Goal: Find contact information: Find contact information

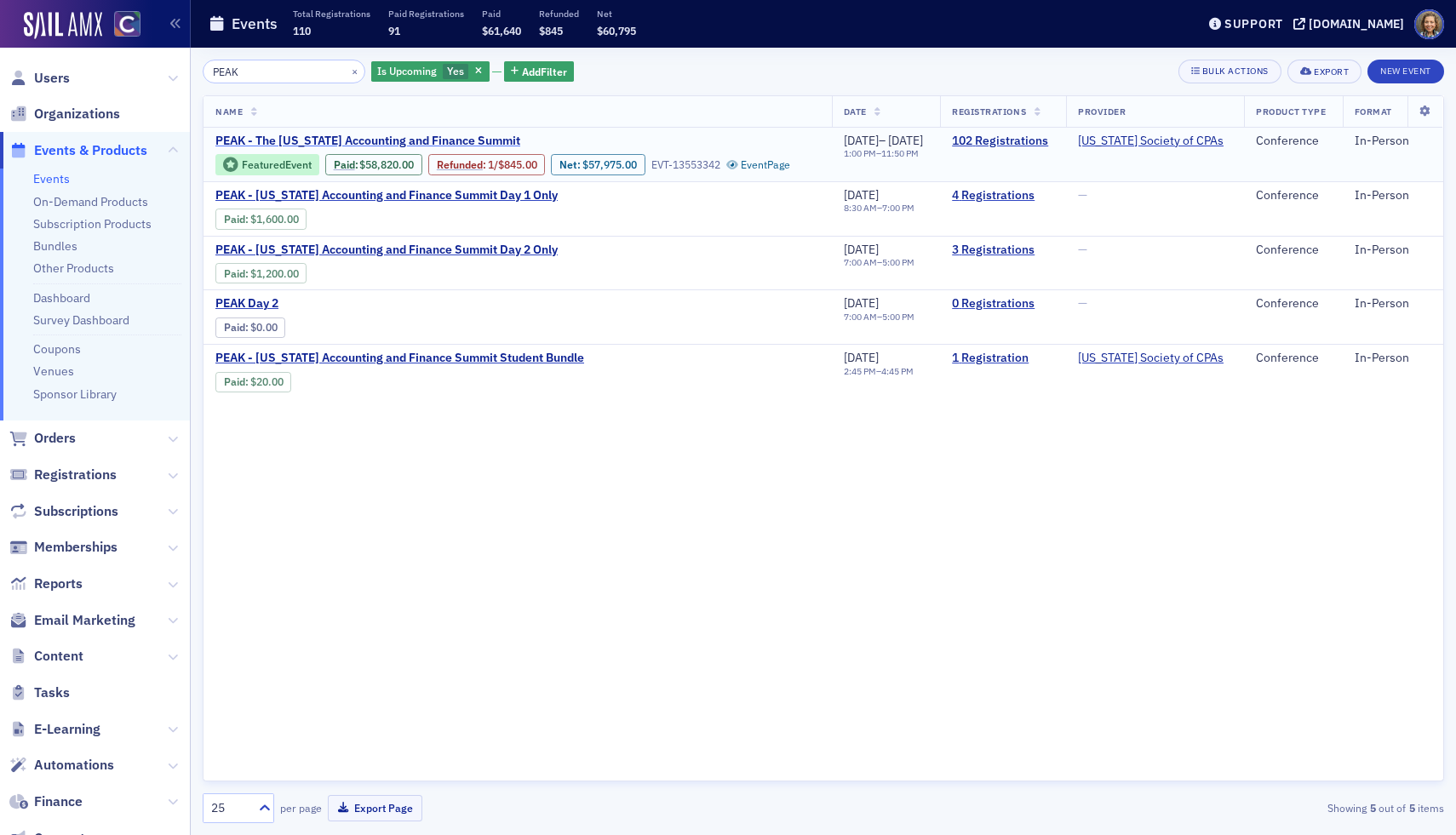
click at [430, 142] on span "PEAK - The [US_STATE] Accounting and Finance Summit" at bounding box center [368, 141] width 305 height 15
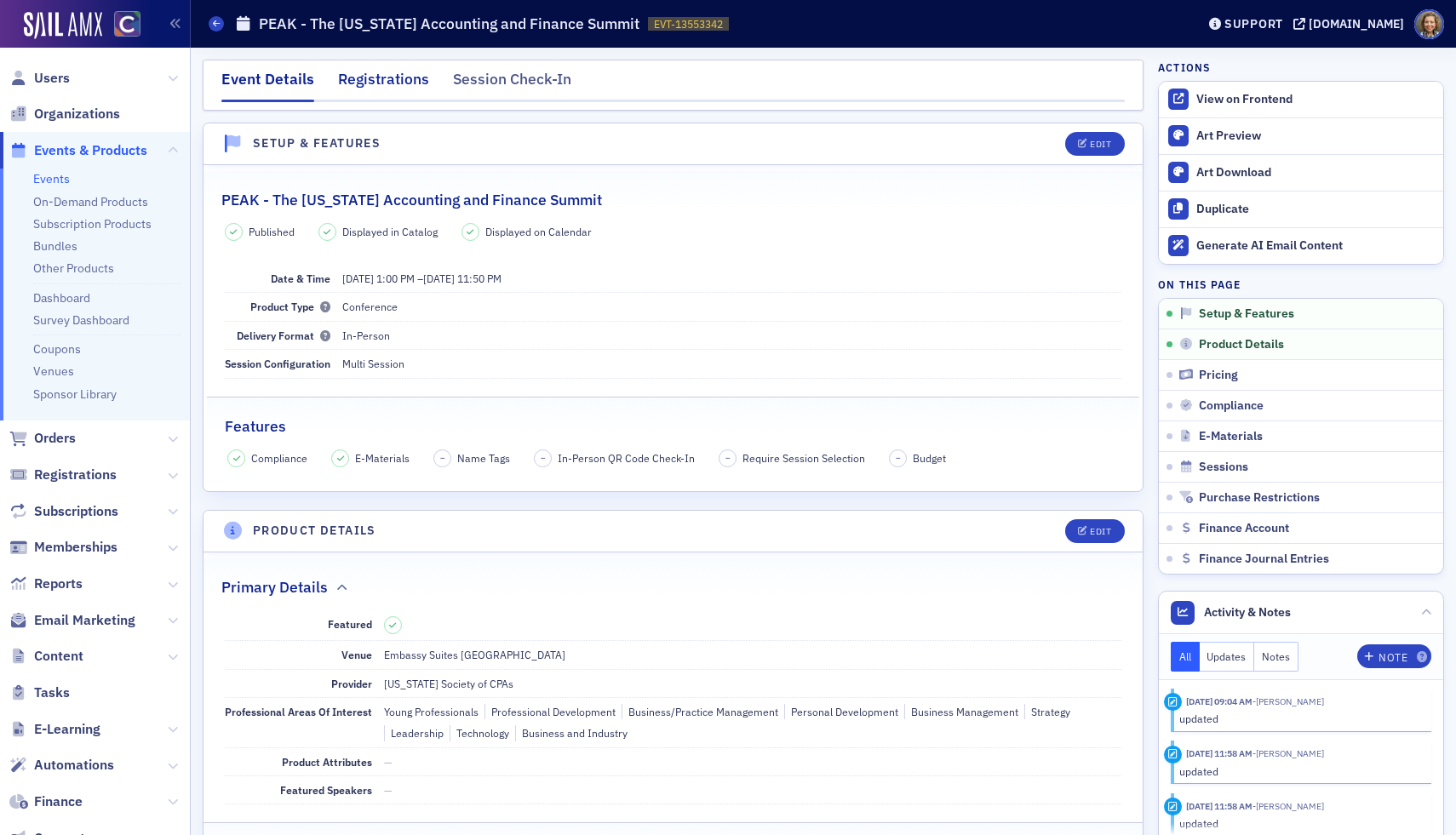
click at [373, 80] on div "Registrations" at bounding box center [383, 84] width 91 height 32
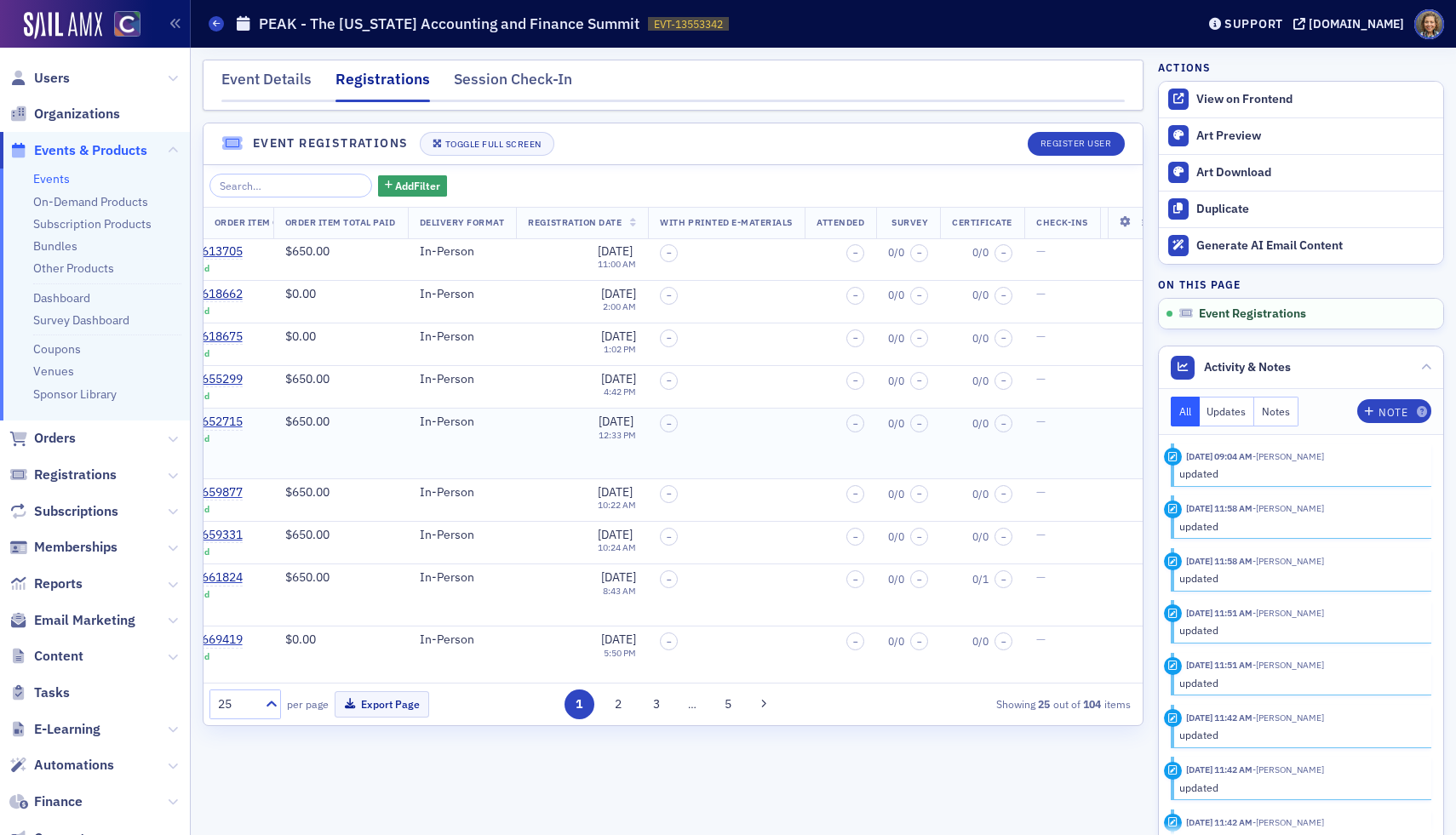
scroll to position [0, 582]
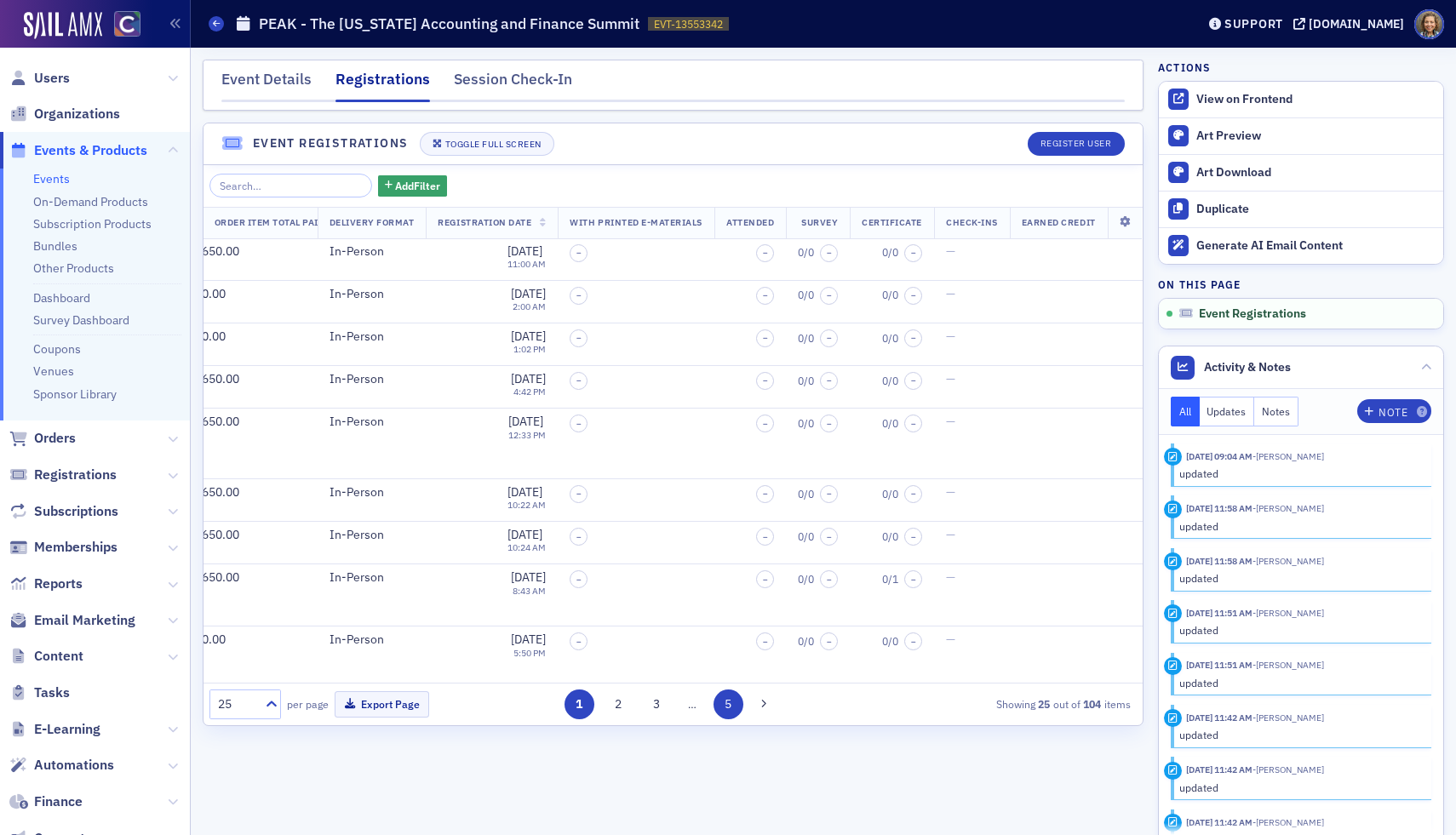
click at [728, 702] on button "5" at bounding box center [728, 704] width 30 height 30
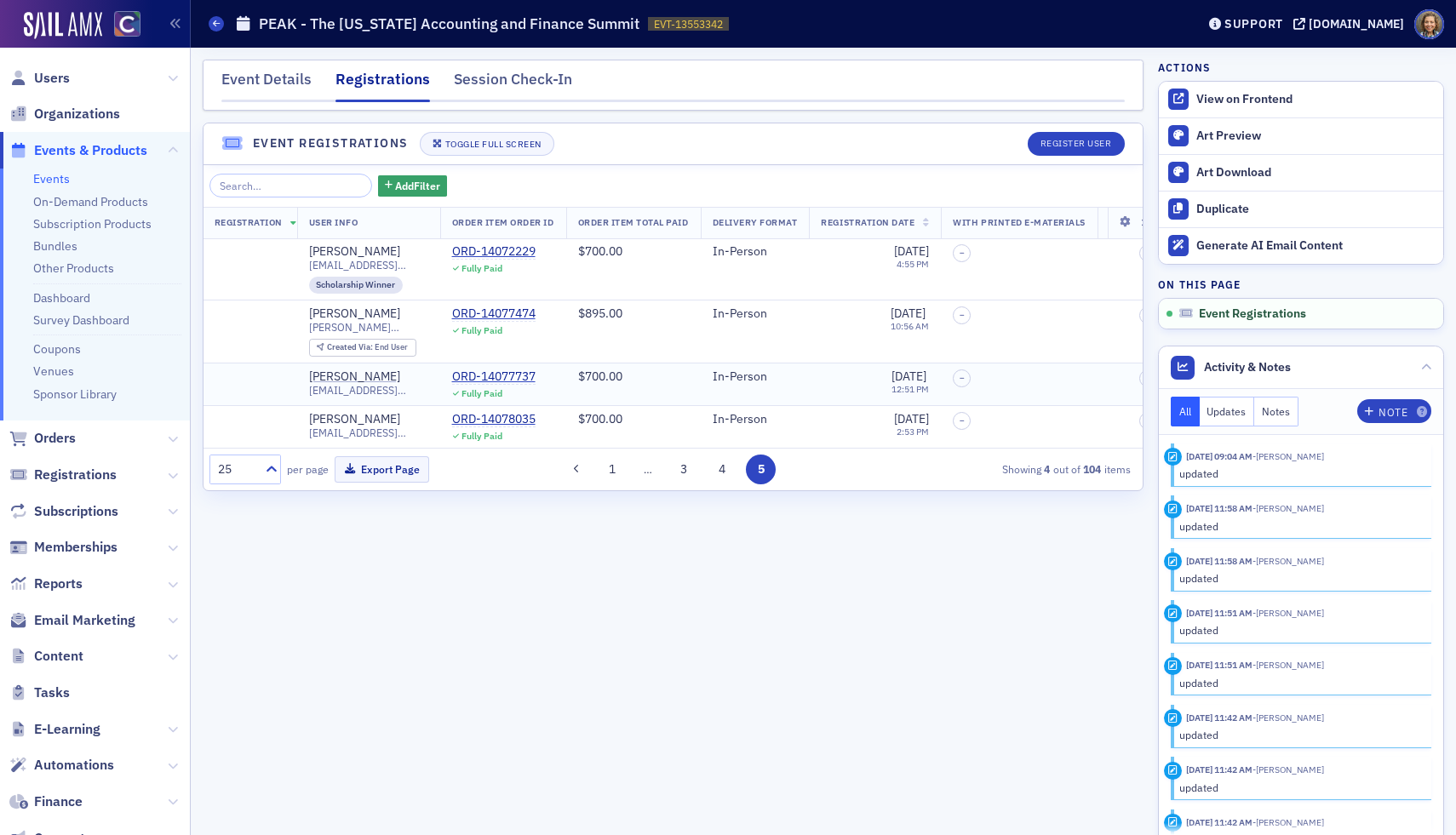
scroll to position [0, 178]
click at [52, 181] on link "Events" at bounding box center [52, 179] width 37 height 15
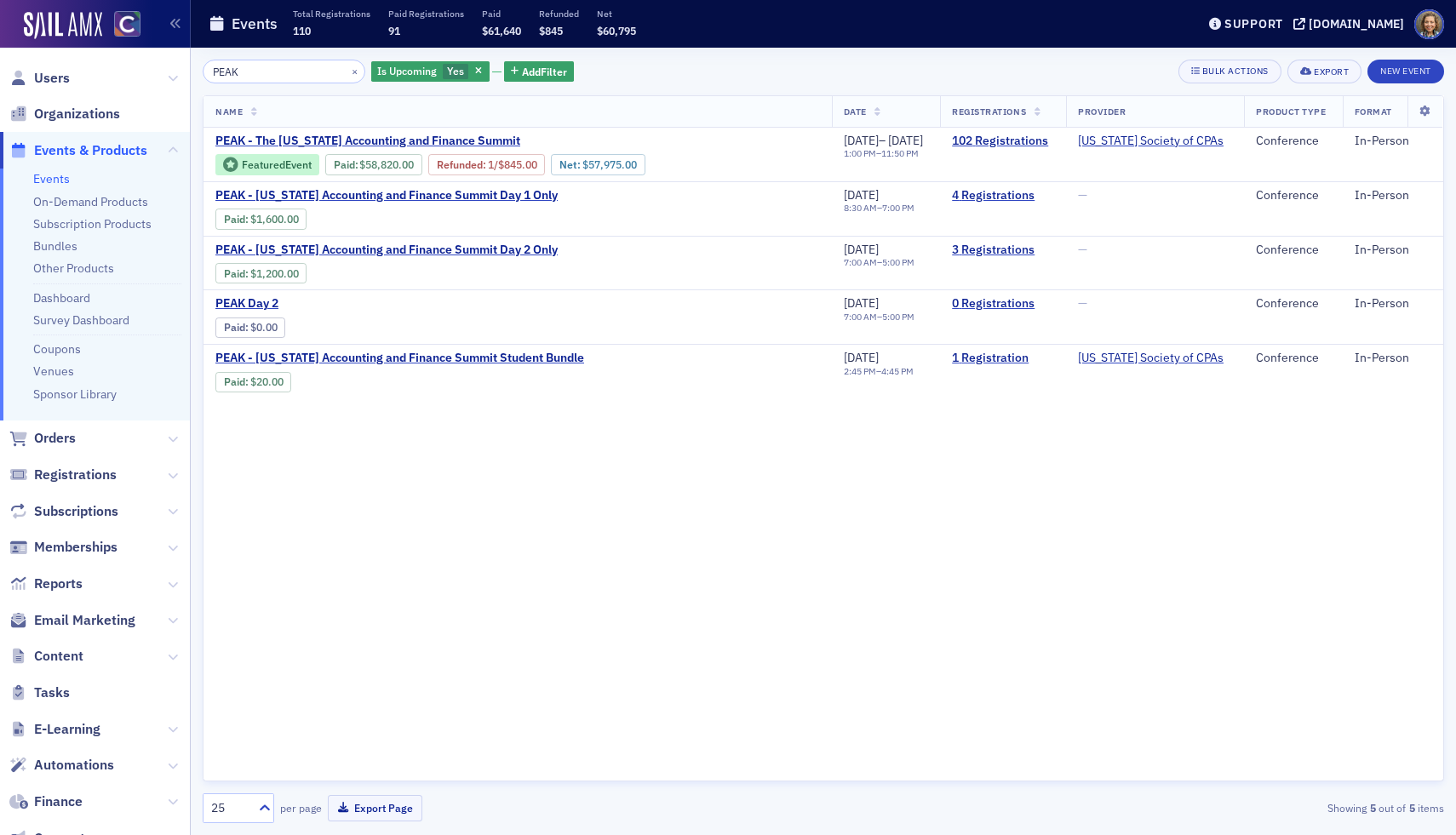
drag, startPoint x: 267, startPoint y: 75, endPoint x: 121, endPoint y: 52, distance: 147.8
click at [121, 52] on div "Users Organizations Events & Products Events On-Demand Products Subscription Pr…" at bounding box center [728, 418] width 1456 height 835
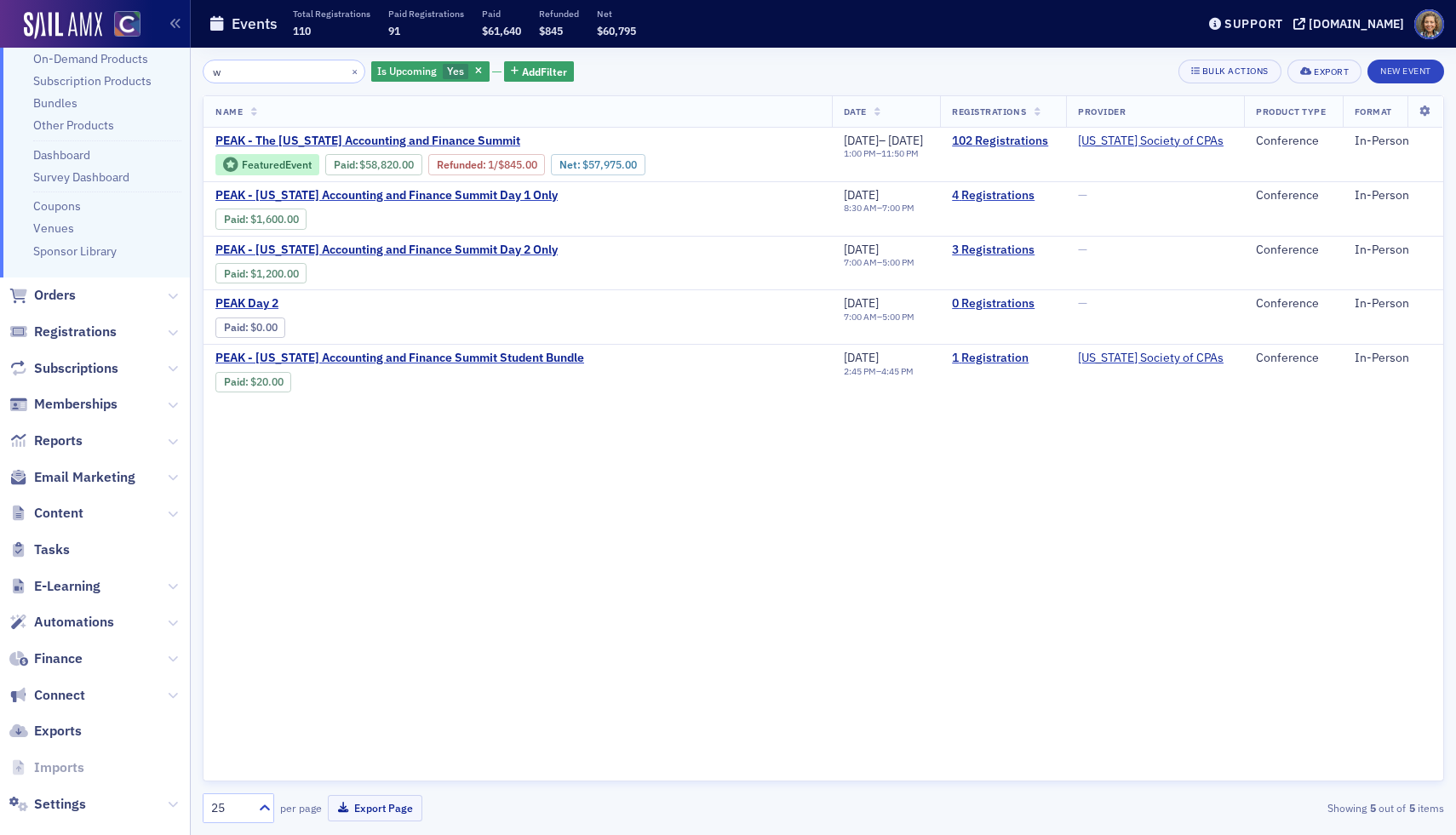
scroll to position [147, 0]
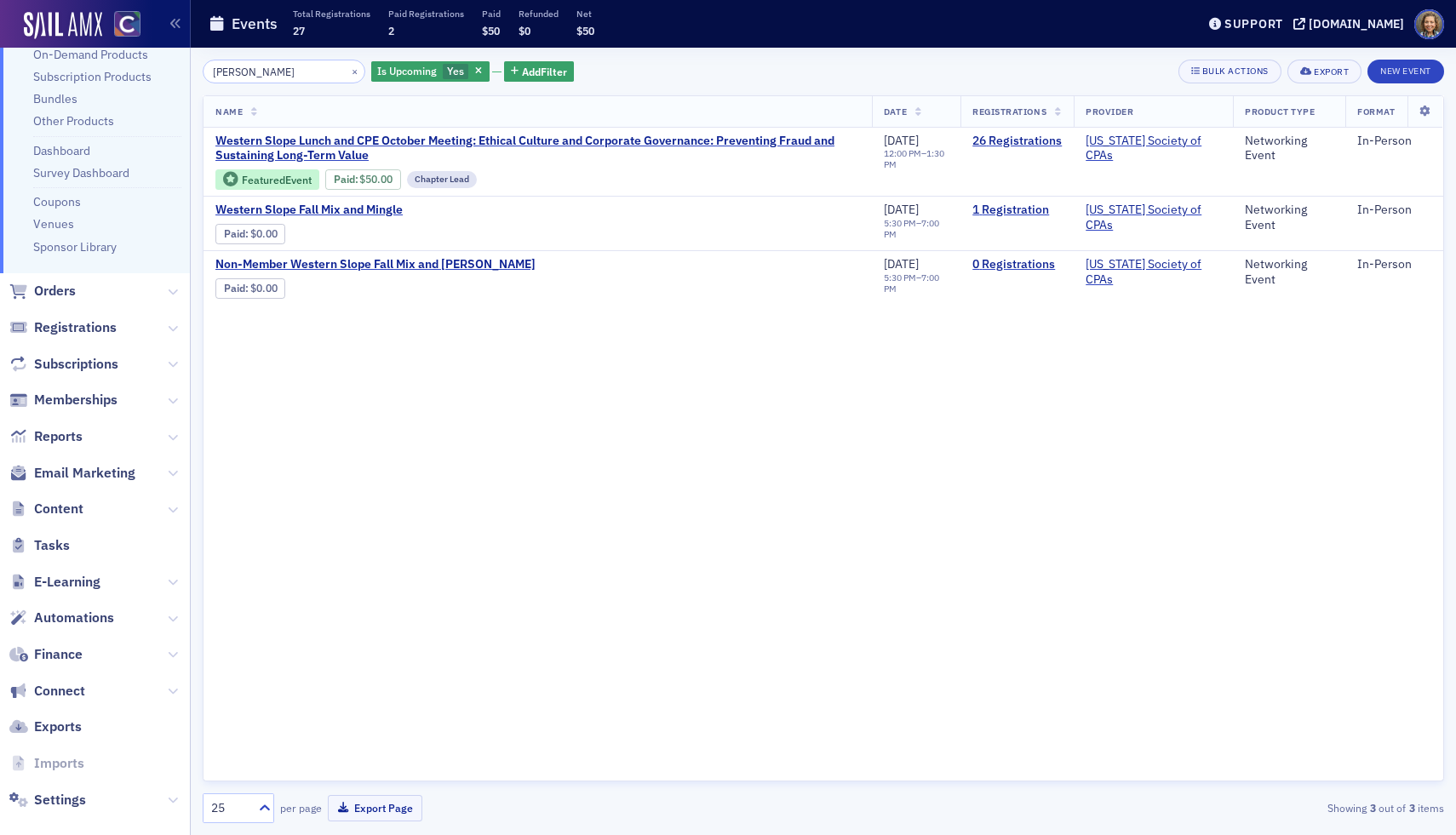
drag, startPoint x: 270, startPoint y: 63, endPoint x: 166, endPoint y: 66, distance: 104.0
click at [166, 66] on div "Users Organizations Events & Products Events On-Demand Products Subscription Pr…" at bounding box center [728, 418] width 1456 height 835
click at [250, 75] on input "wes hart" at bounding box center [284, 71] width 163 height 24
drag, startPoint x: 273, startPoint y: 74, endPoint x: 132, endPoint y: 58, distance: 141.9
click at [136, 62] on div "Users Organizations Events & Products Events On-Demand Products Subscription Pr…" at bounding box center [728, 418] width 1456 height 835
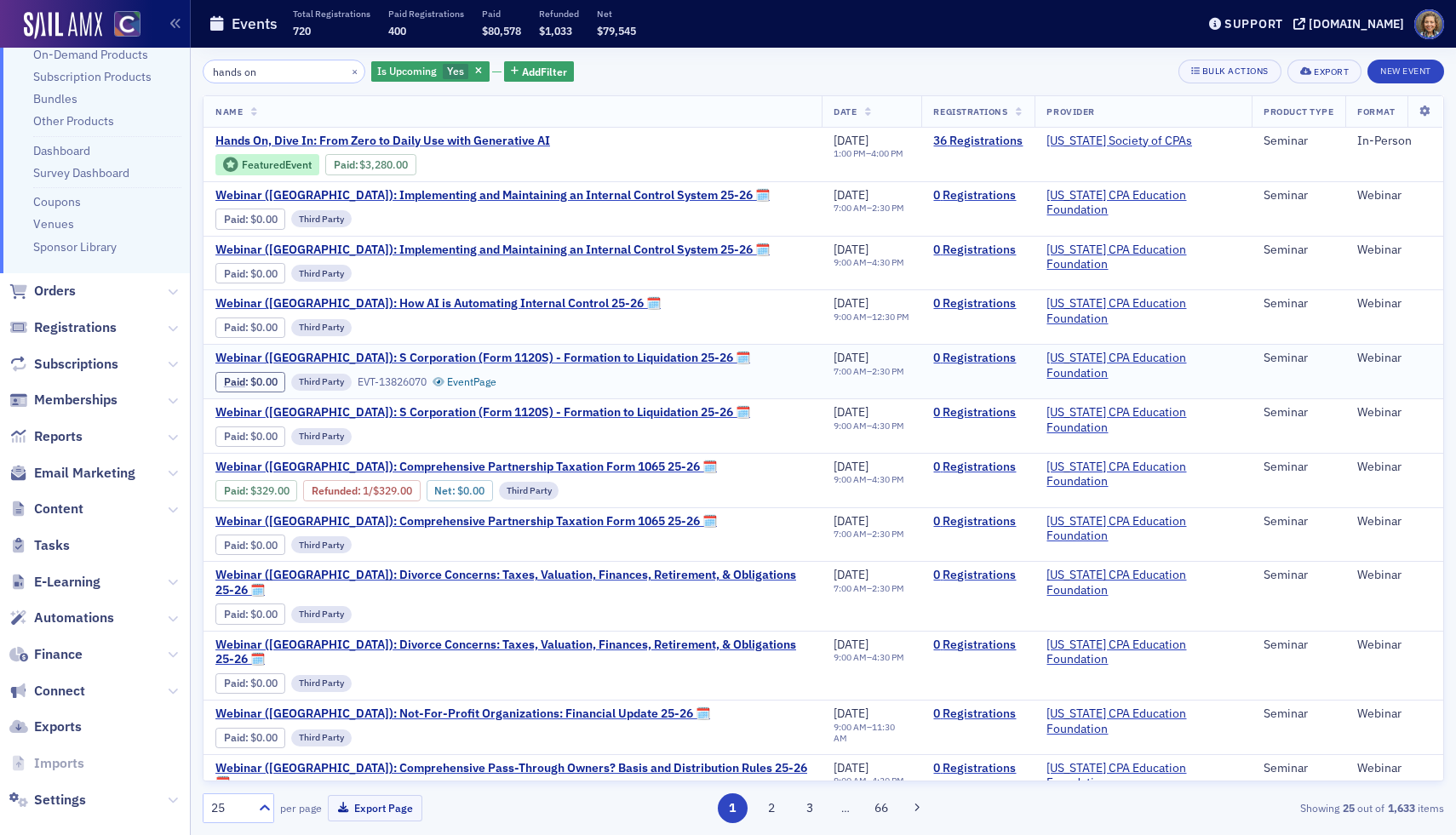
type input "hands on"
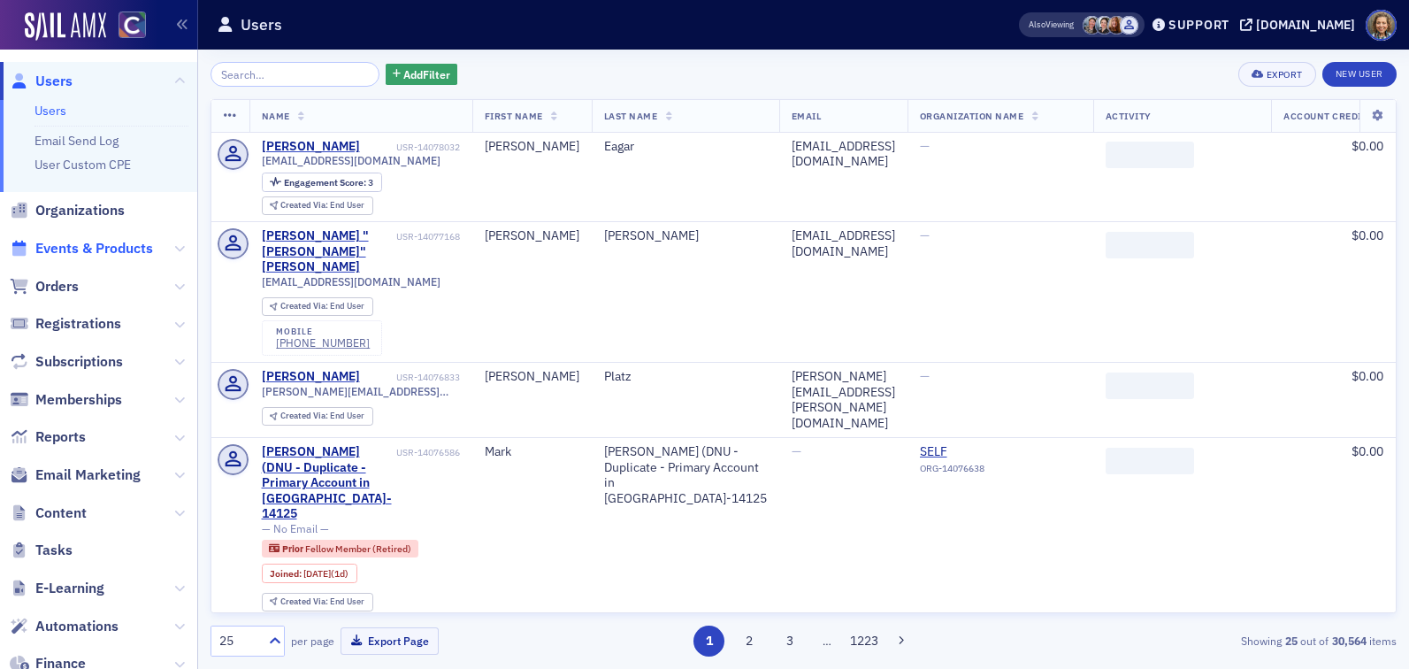
click at [95, 245] on span "Events & Products" at bounding box center [94, 248] width 118 height 19
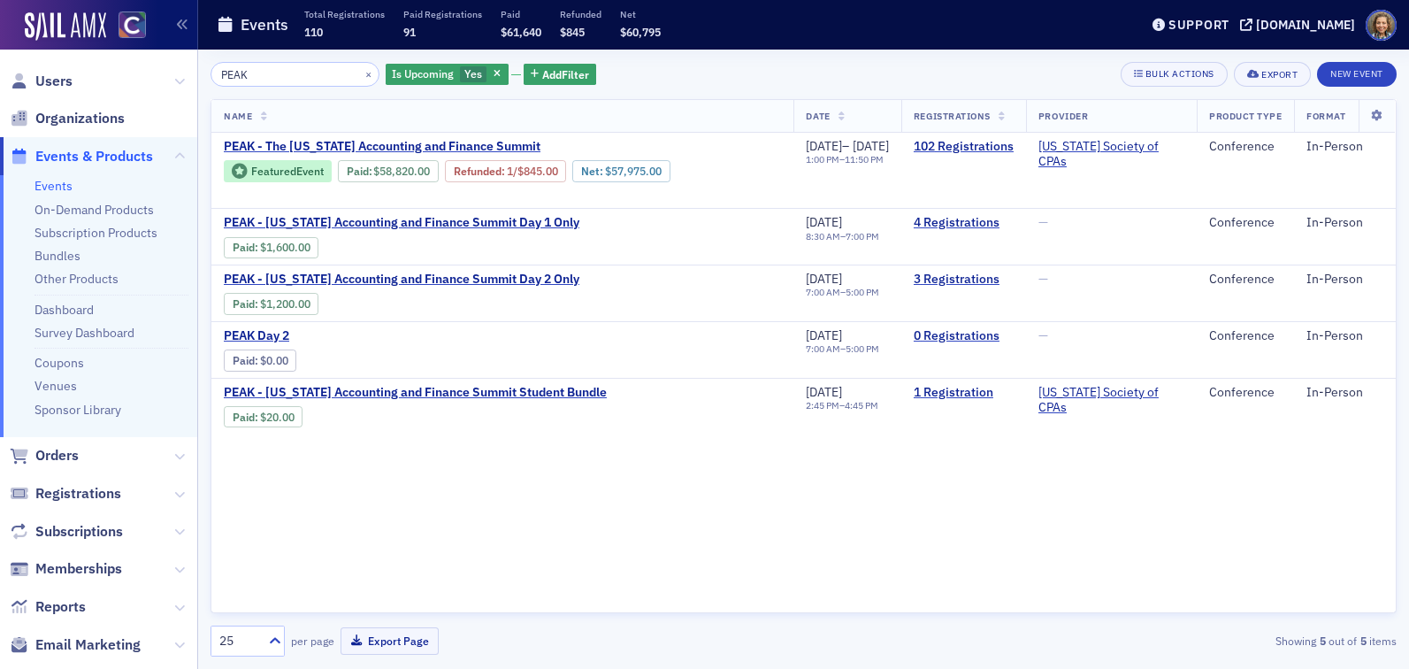
type input "PEAK"
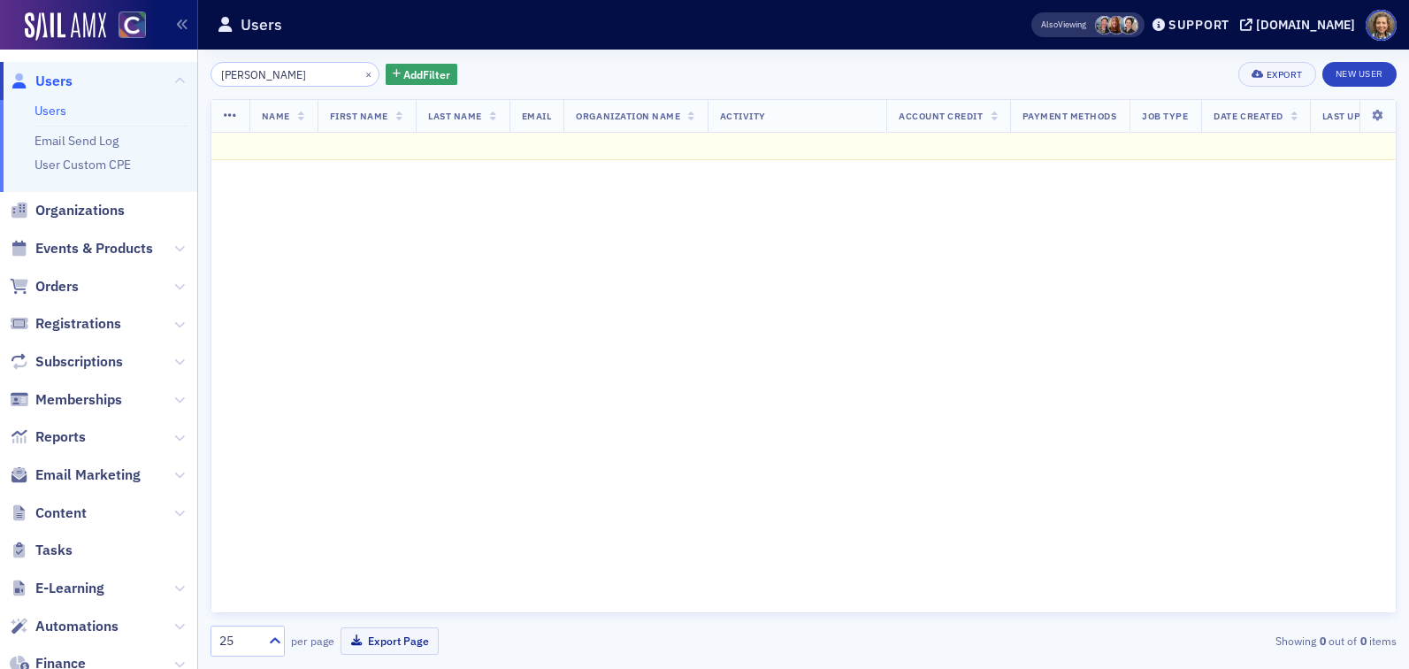
click at [270, 75] on input "[PERSON_NAME]" at bounding box center [295, 74] width 169 height 25
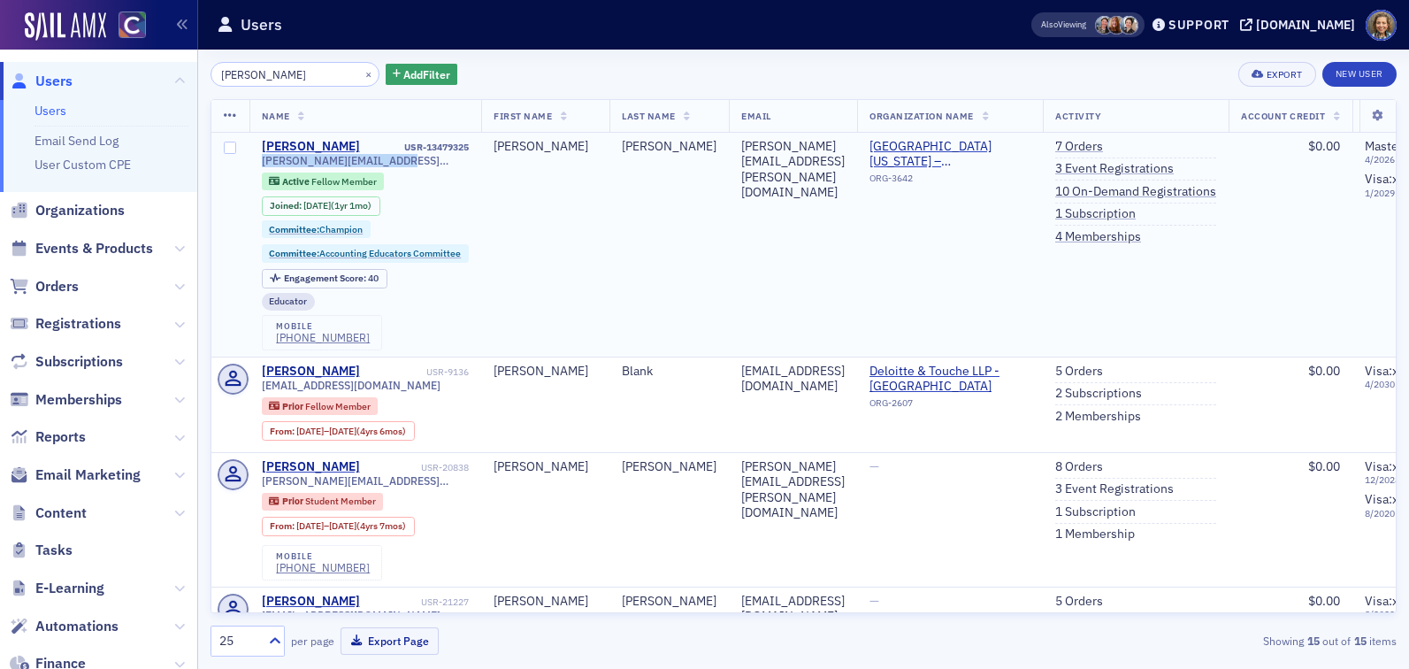
drag, startPoint x: 408, startPoint y: 161, endPoint x: 251, endPoint y: 157, distance: 156.6
click at [251, 157] on td "[PERSON_NAME] USR-13479325 [PERSON_NAME][EMAIL_ADDRESS][PERSON_NAME][DOMAIN_NAM…" at bounding box center [366, 245] width 233 height 225
copy span "[PERSON_NAME][EMAIL_ADDRESS][PERSON_NAME][DOMAIN_NAME]"
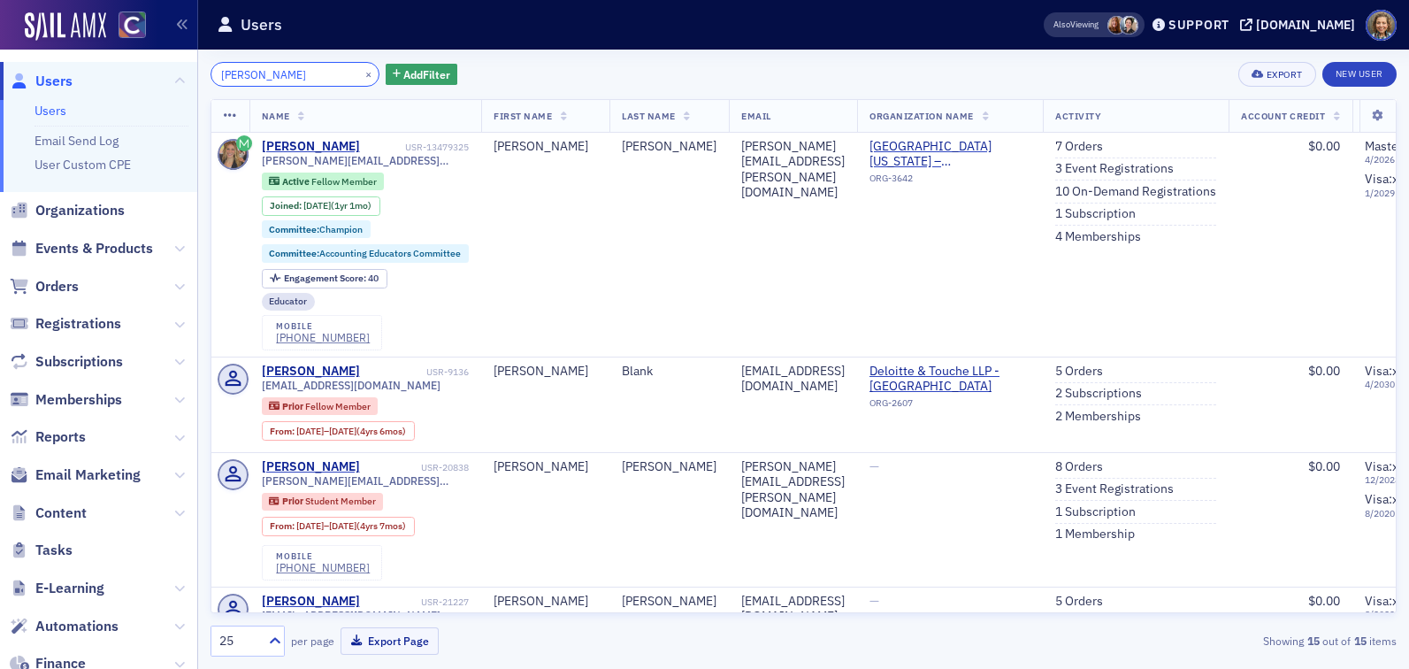
drag, startPoint x: 302, startPoint y: 77, endPoint x: 61, endPoint y: -19, distance: 259.3
click at [61, 0] on html "Users Users Email Send Log User Custom CPE Organizations Events & Products Orde…" at bounding box center [704, 334] width 1409 height 669
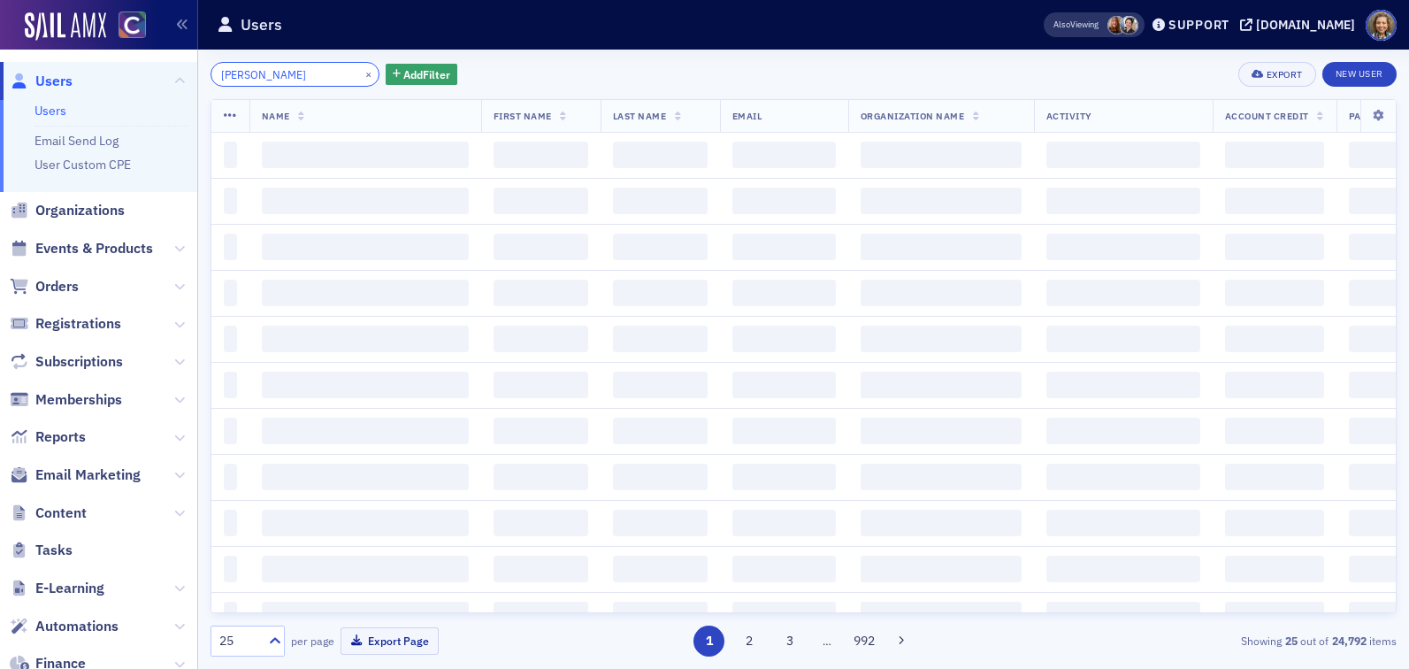
type input "[PERSON_NAME]"
